Goal: Information Seeking & Learning: Learn about a topic

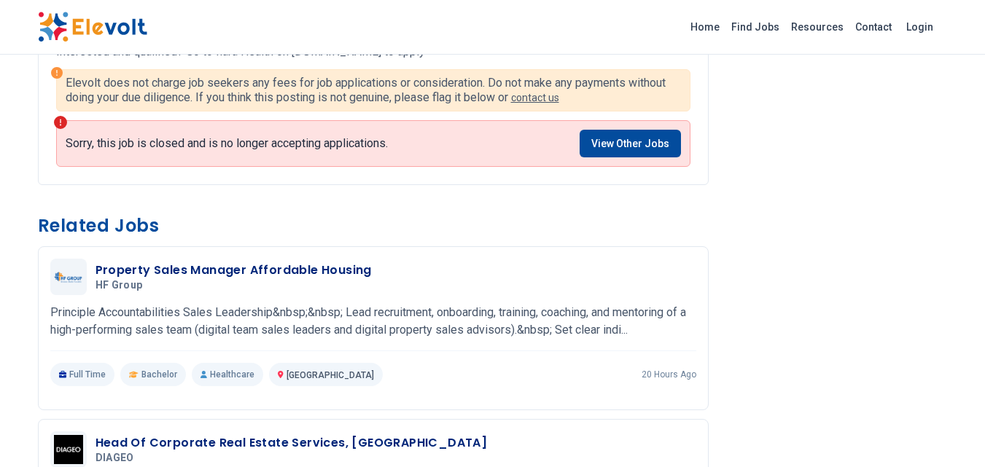
scroll to position [1385, 0]
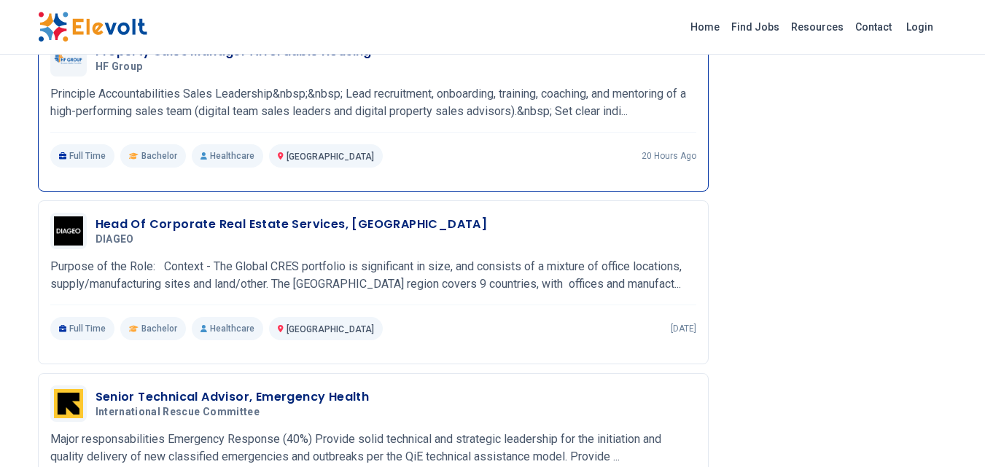
drag, startPoint x: 250, startPoint y: 125, endPoint x: 67, endPoint y: 73, distance: 190.2
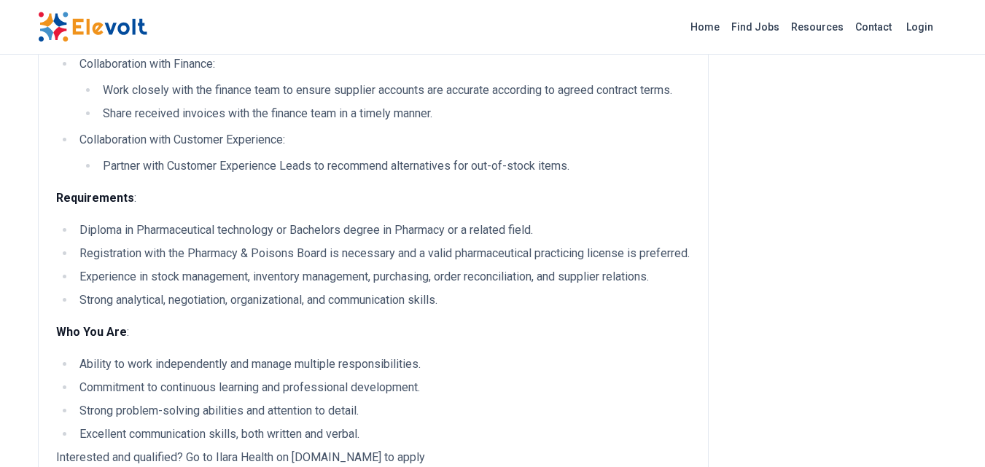
scroll to position [437, 0]
